Goal: Communication & Community: Answer question/provide support

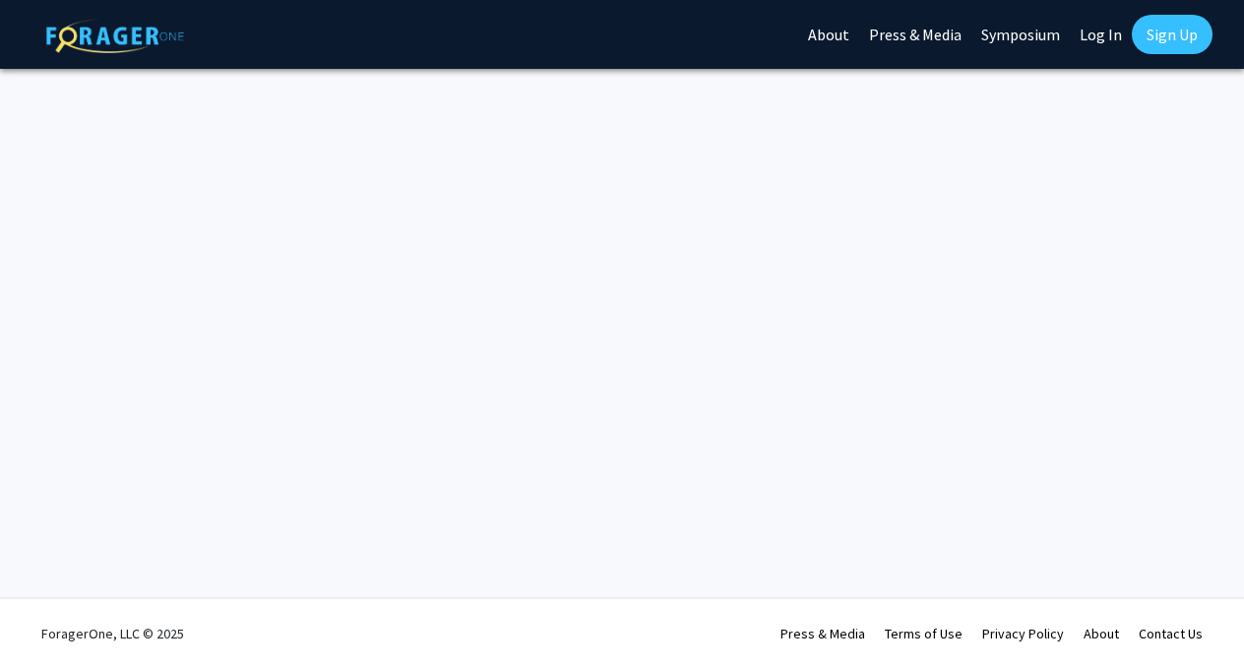
click at [1091, 44] on link "Log In" at bounding box center [1101, 34] width 62 height 69
click at [1093, 32] on link "Log In" at bounding box center [1101, 34] width 62 height 69
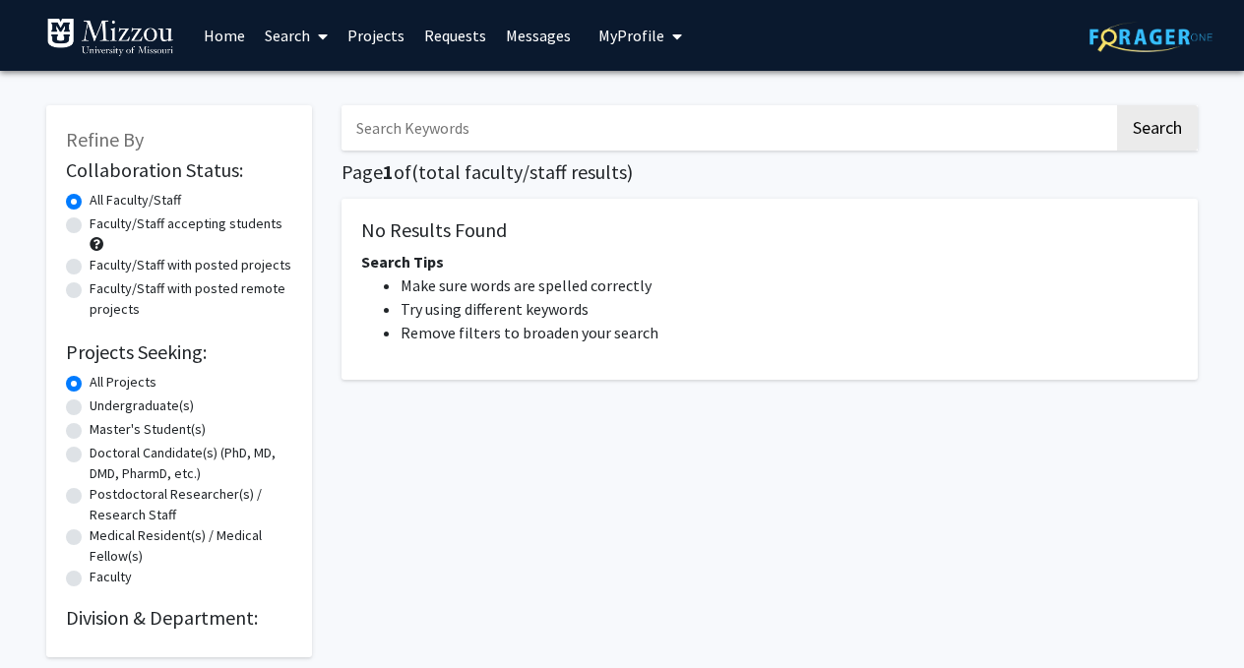
click at [226, 43] on link "Home" at bounding box center [224, 35] width 61 height 69
click at [461, 39] on link "Requests" at bounding box center [455, 35] width 82 height 69
click at [530, 34] on link "Messages" at bounding box center [538, 35] width 85 height 69
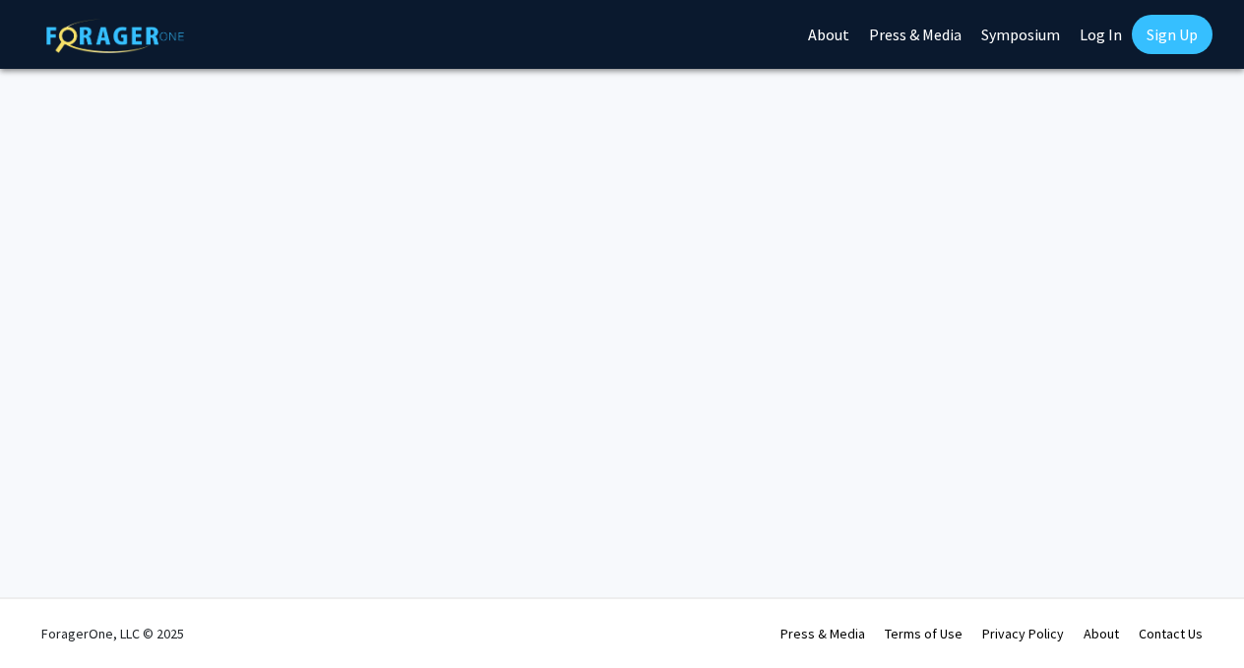
click at [1094, 37] on link "Log In" at bounding box center [1101, 34] width 62 height 69
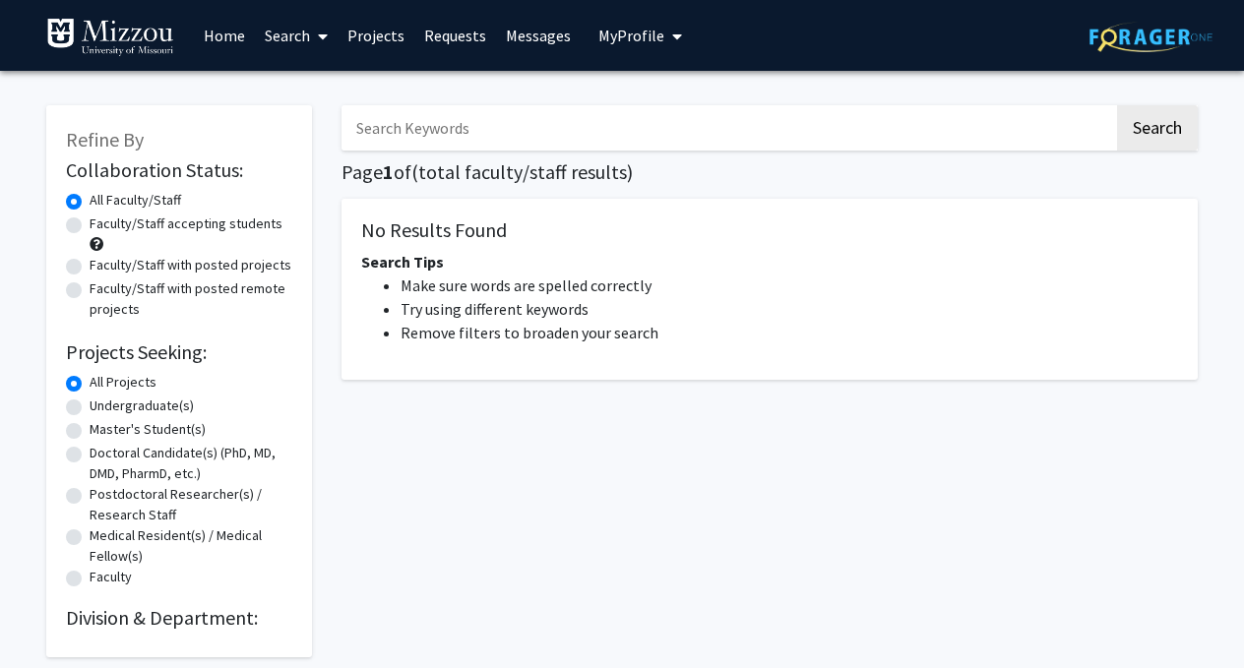
click at [666, 39] on span "My profile dropdown to access profile and logout" at bounding box center [674, 36] width 18 height 69
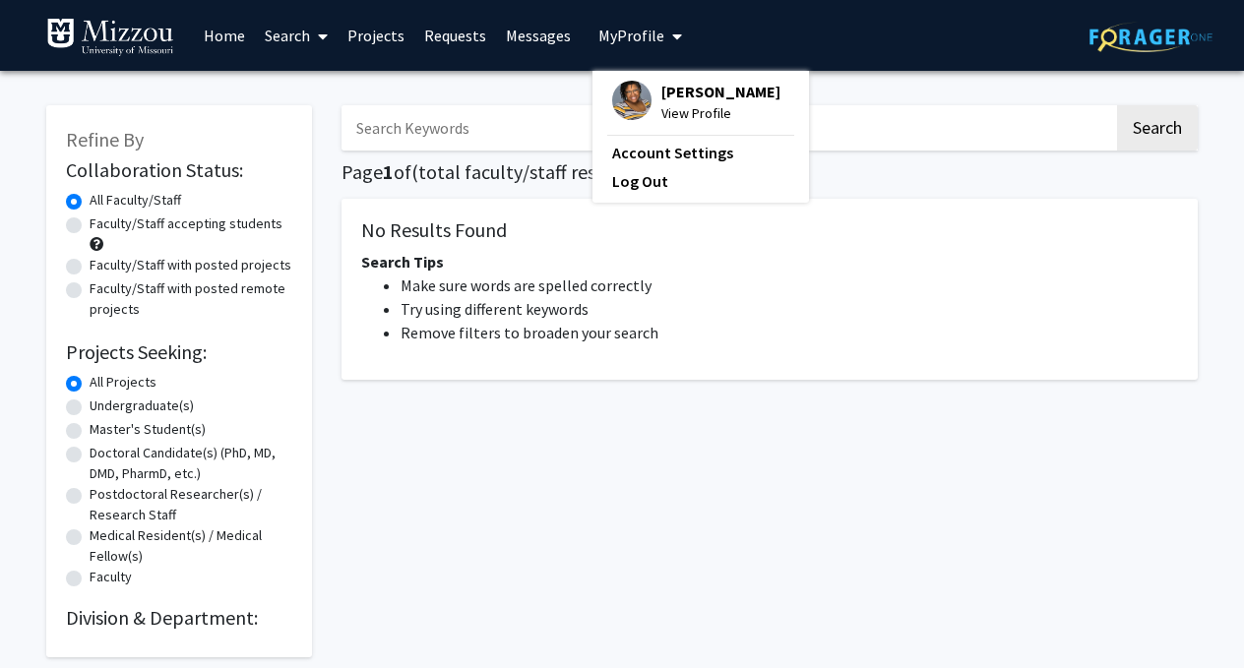
click at [556, 26] on link "Messages" at bounding box center [538, 35] width 85 height 69
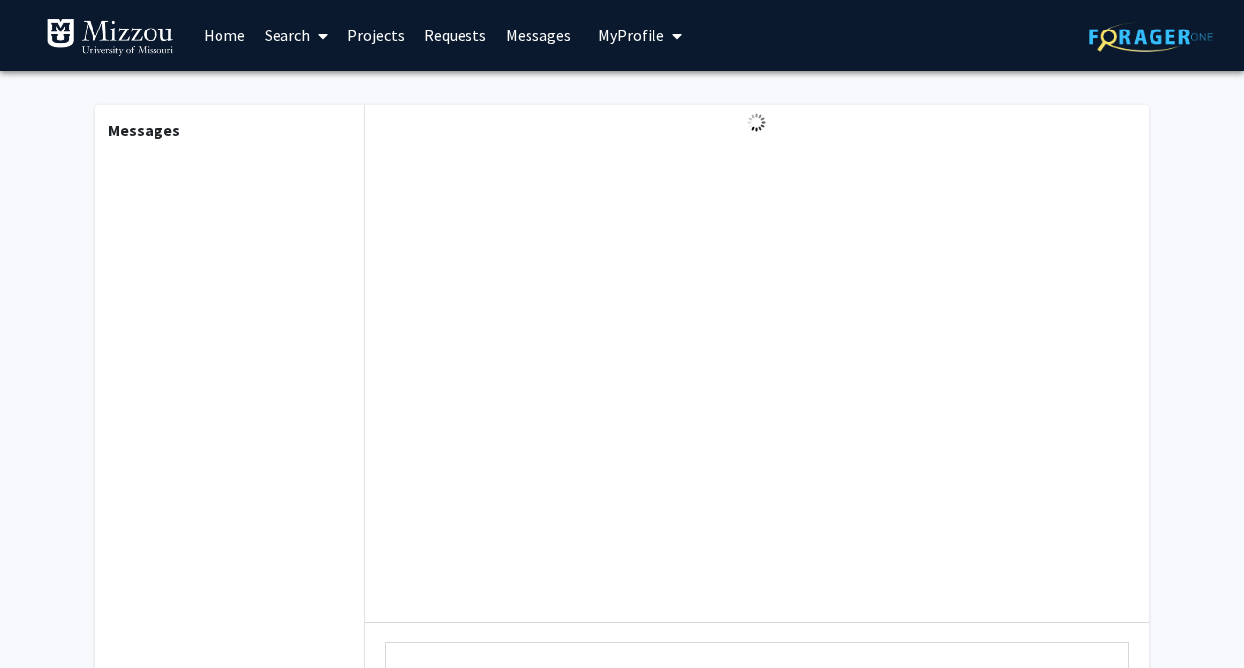
click at [444, 39] on link "Requests" at bounding box center [455, 35] width 82 height 69
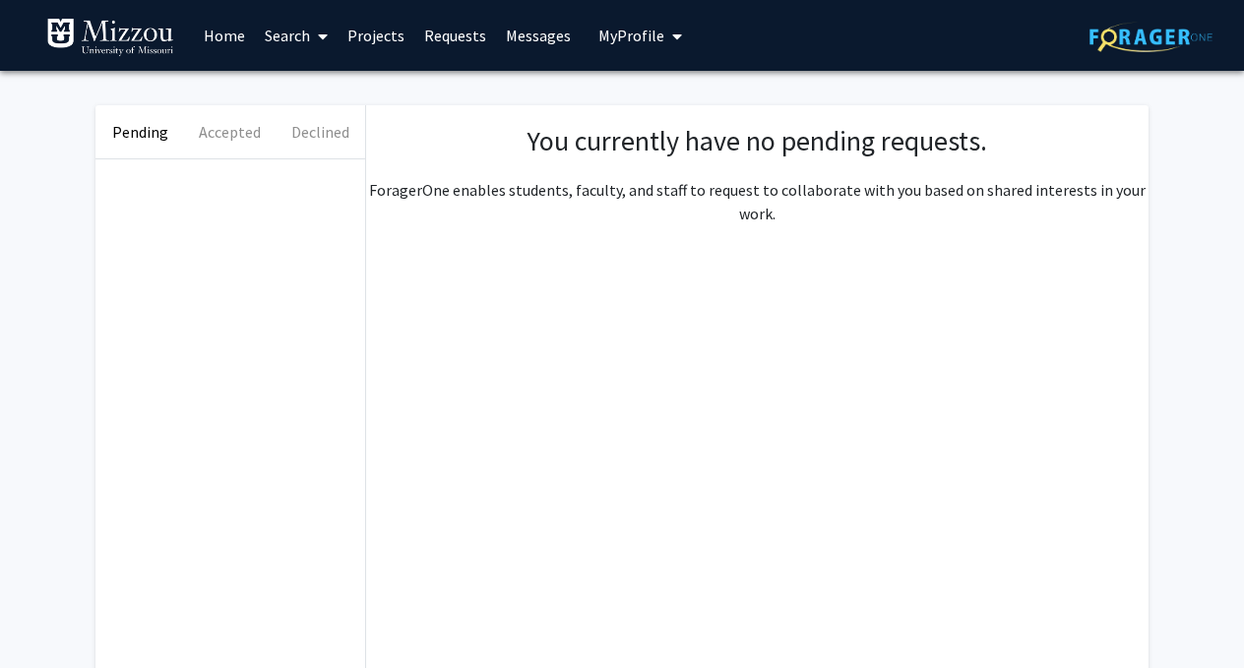
click at [533, 42] on link "Messages" at bounding box center [538, 35] width 85 height 69
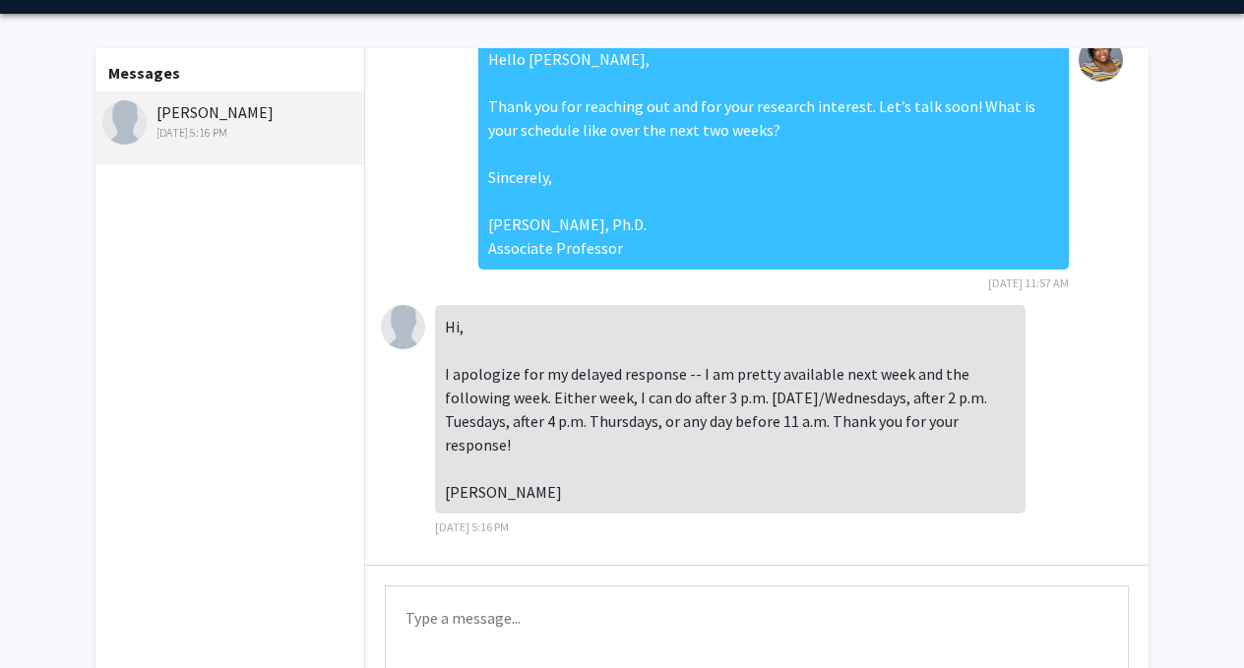
scroll to position [60, 0]
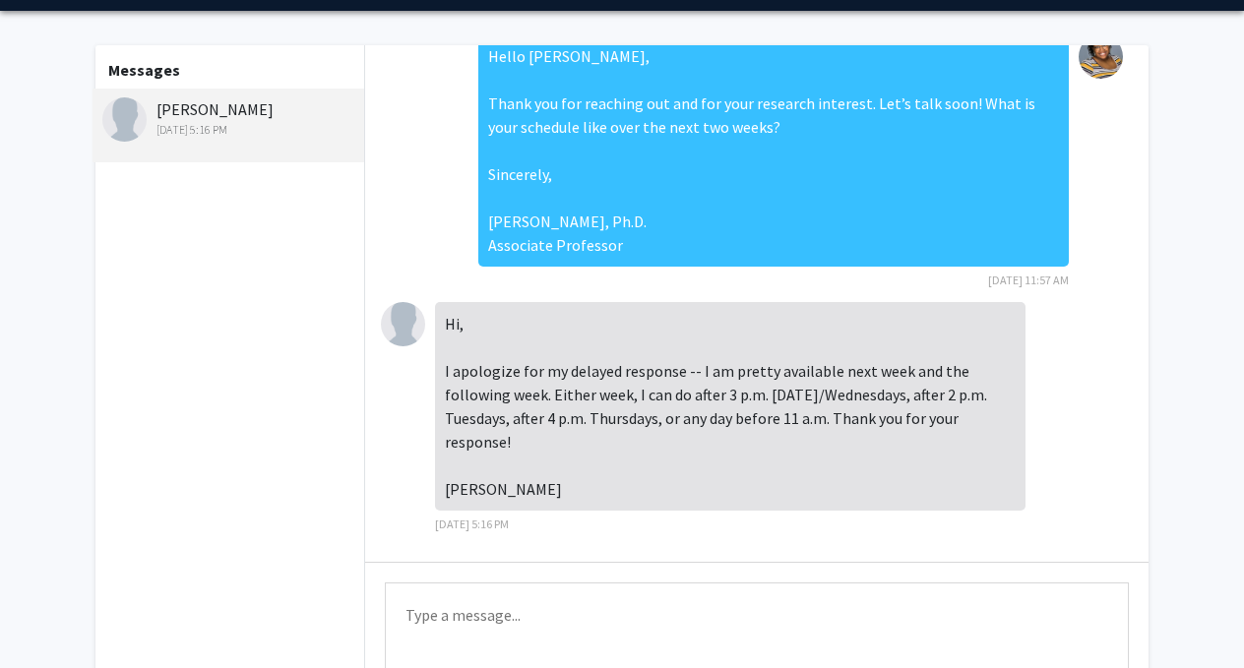
click at [513, 612] on textarea "Type a message" at bounding box center [757, 627] width 744 height 89
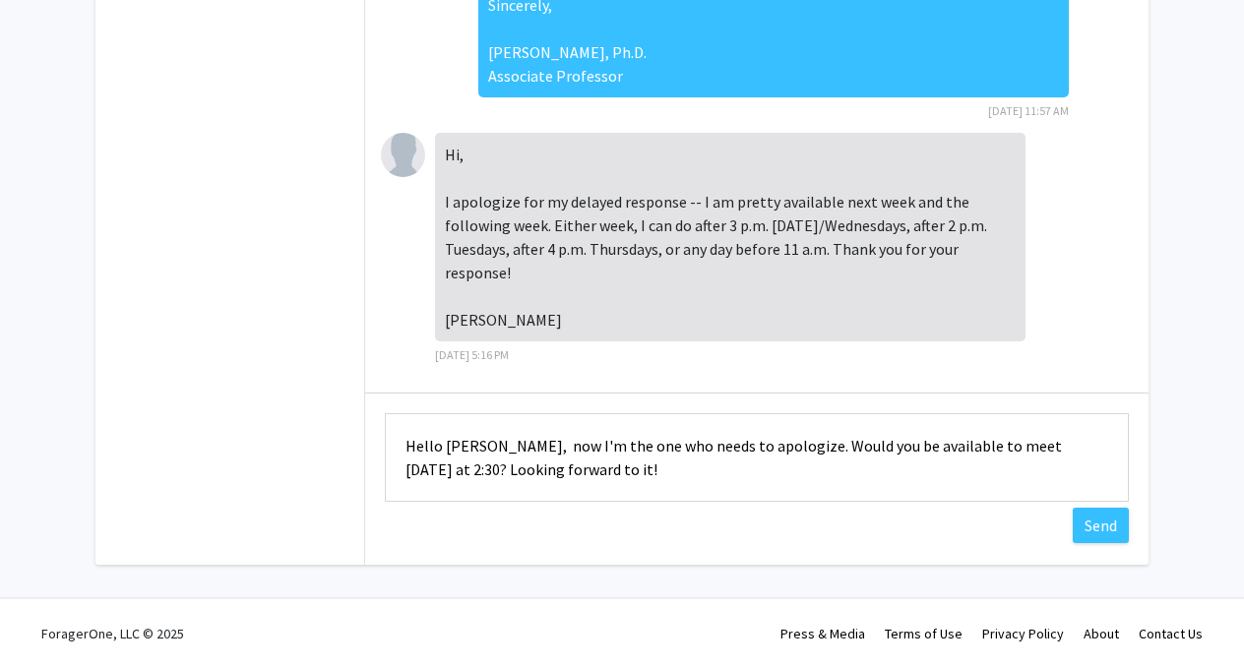
scroll to position [232, 0]
type textarea "Hello [PERSON_NAME], now I'm the one who needs to apologize. Would you be avail…"
click at [1093, 531] on button "Send" at bounding box center [1101, 525] width 56 height 35
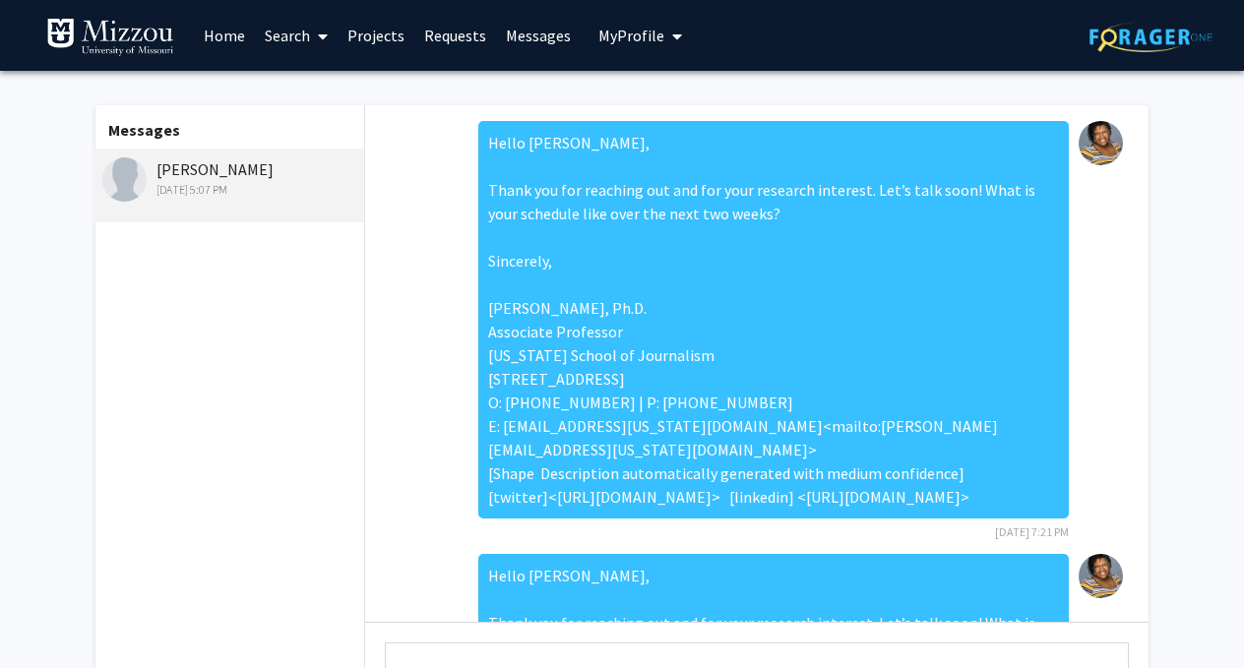
scroll to position [0, 0]
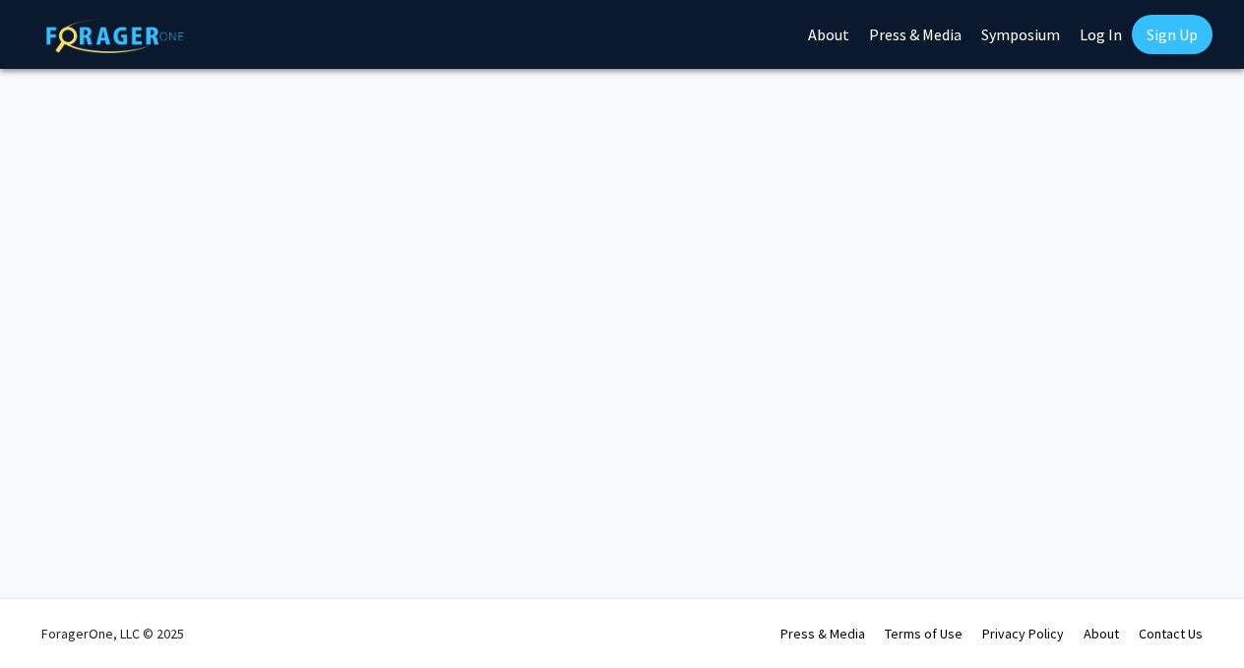
click at [1100, 32] on link "Log In" at bounding box center [1101, 34] width 62 height 69
click at [1105, 39] on link "Log In" at bounding box center [1101, 34] width 62 height 69
